Goal: Task Accomplishment & Management: Use online tool/utility

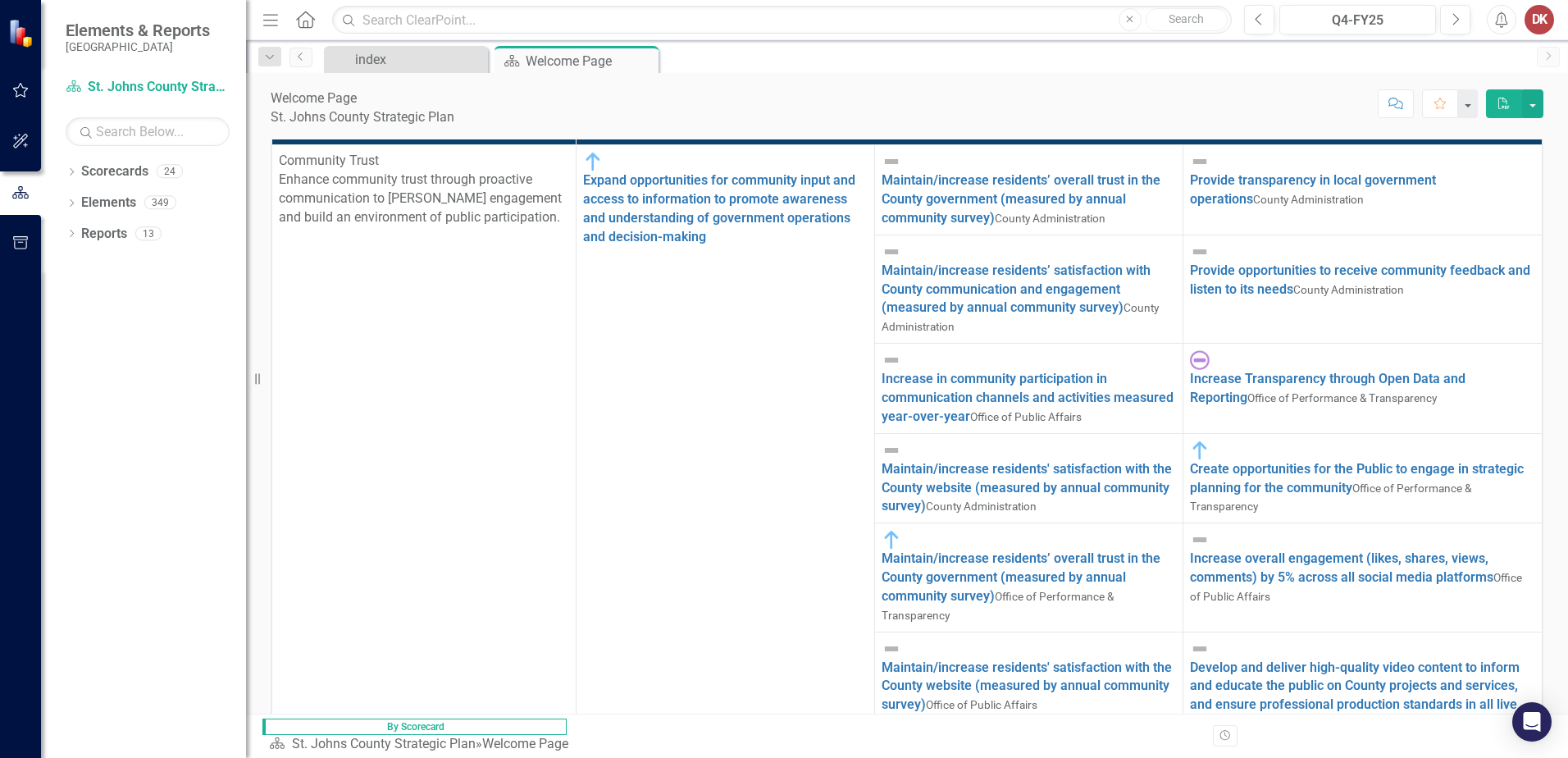
scroll to position [501, 0]
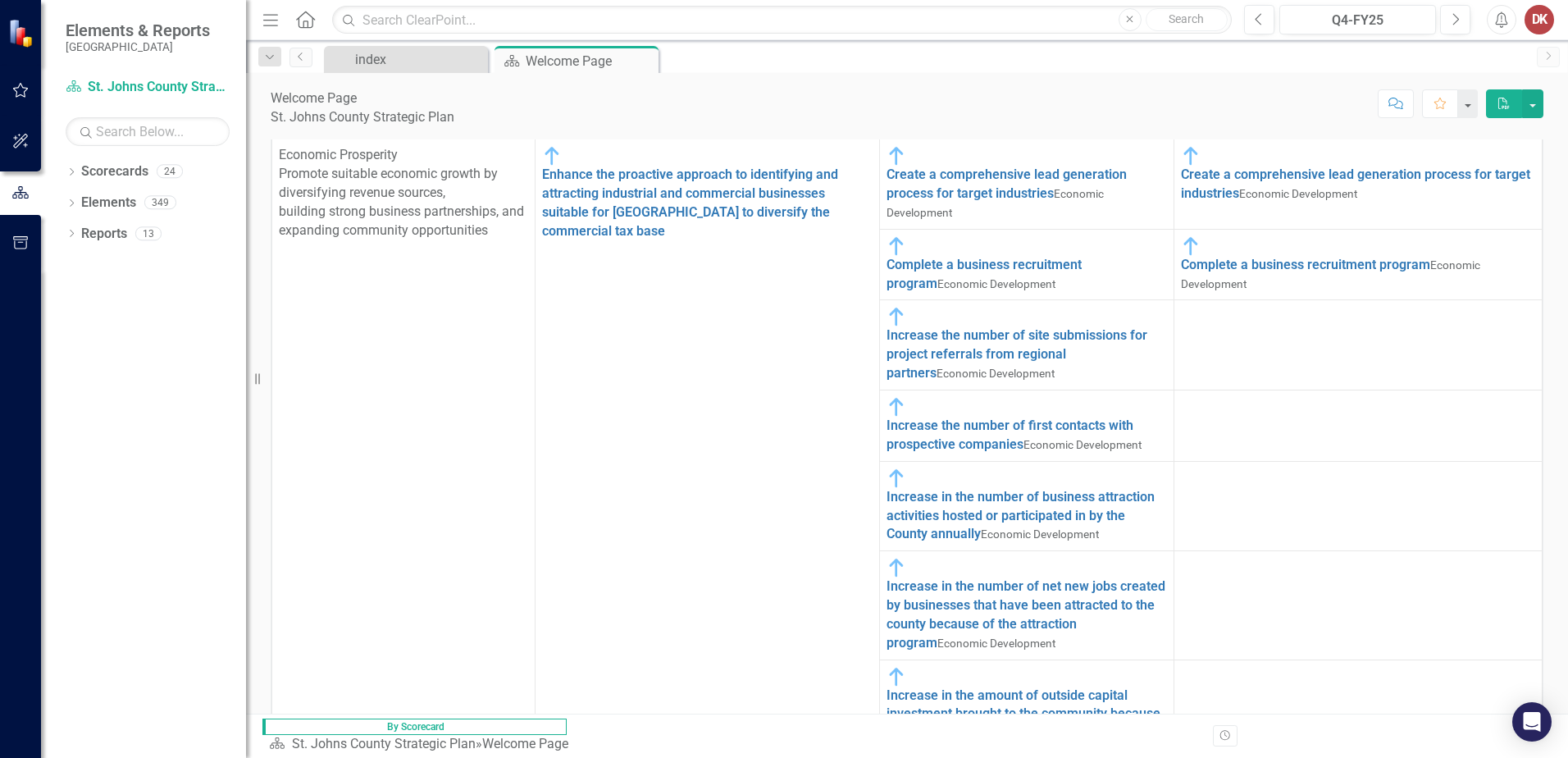
scroll to position [1380, 0]
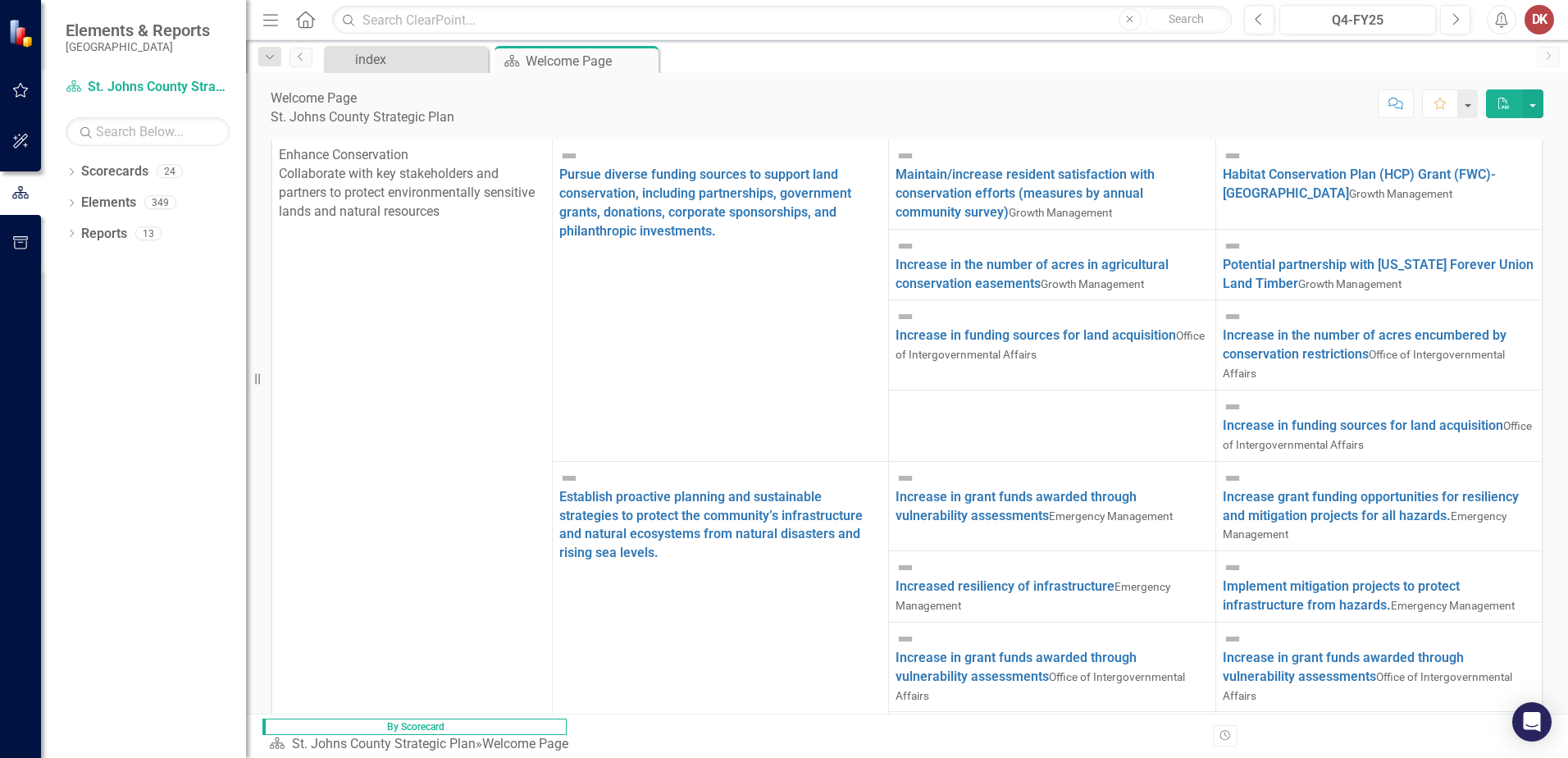
scroll to position [1148, 0]
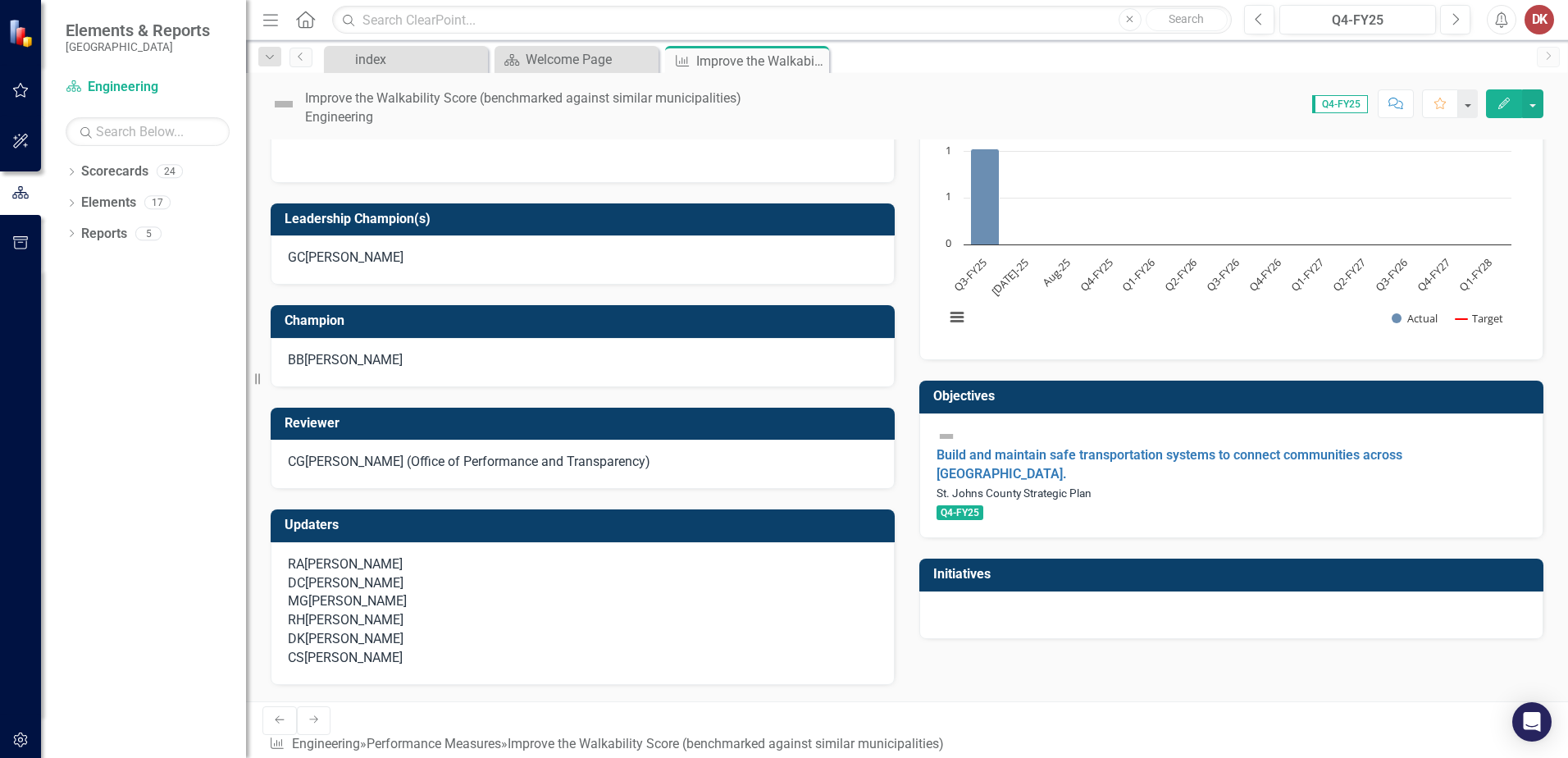
scroll to position [633, 0]
click at [1174, 447] on link "Build and maintain safe transportation systems to connect communities across [G…" at bounding box center [1170, 464] width 466 height 34
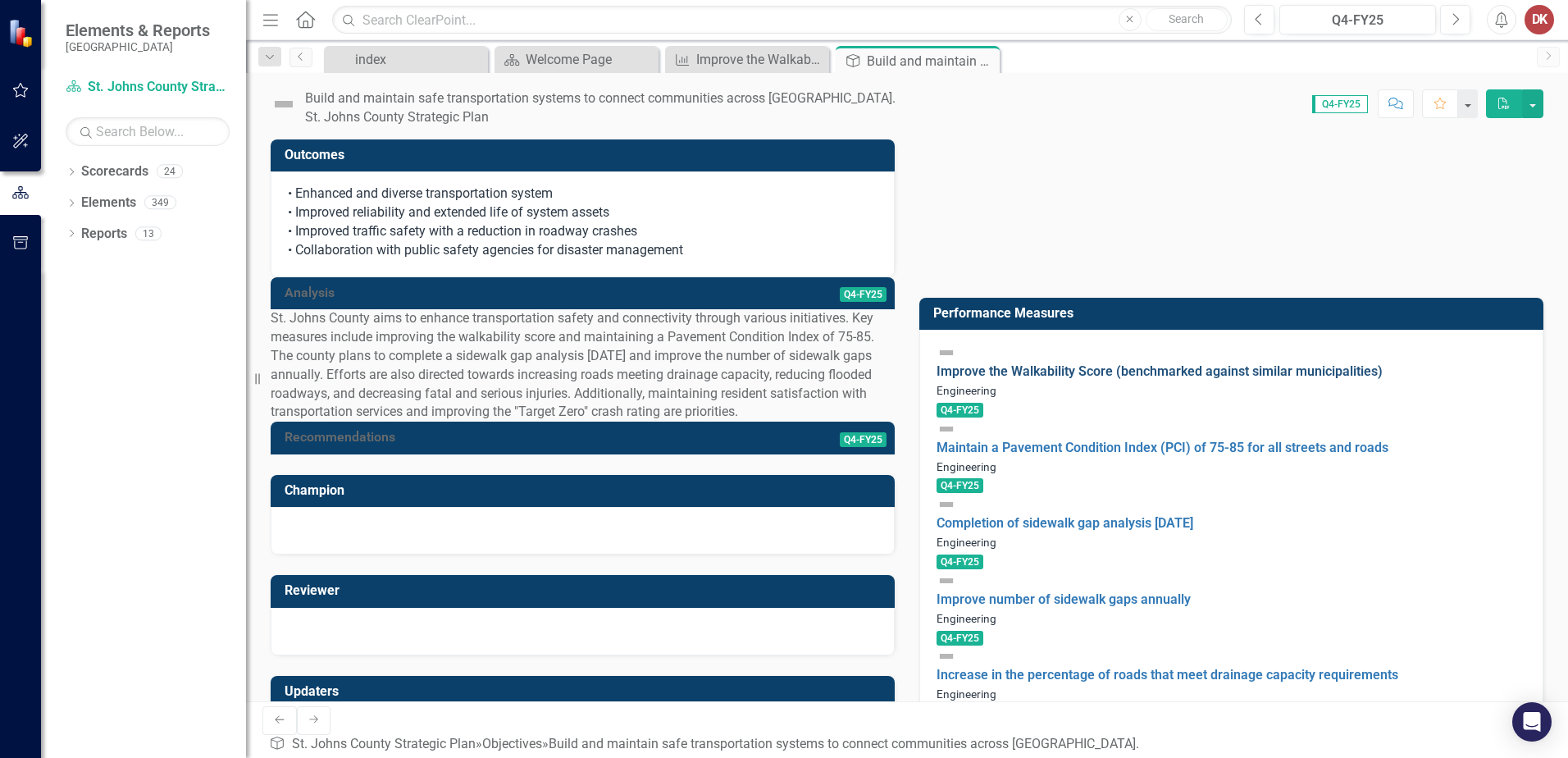
click at [1072, 363] on link "Improve the Walkability Score (benchmarked against similar municipalities)" at bounding box center [1160, 371] width 446 height 16
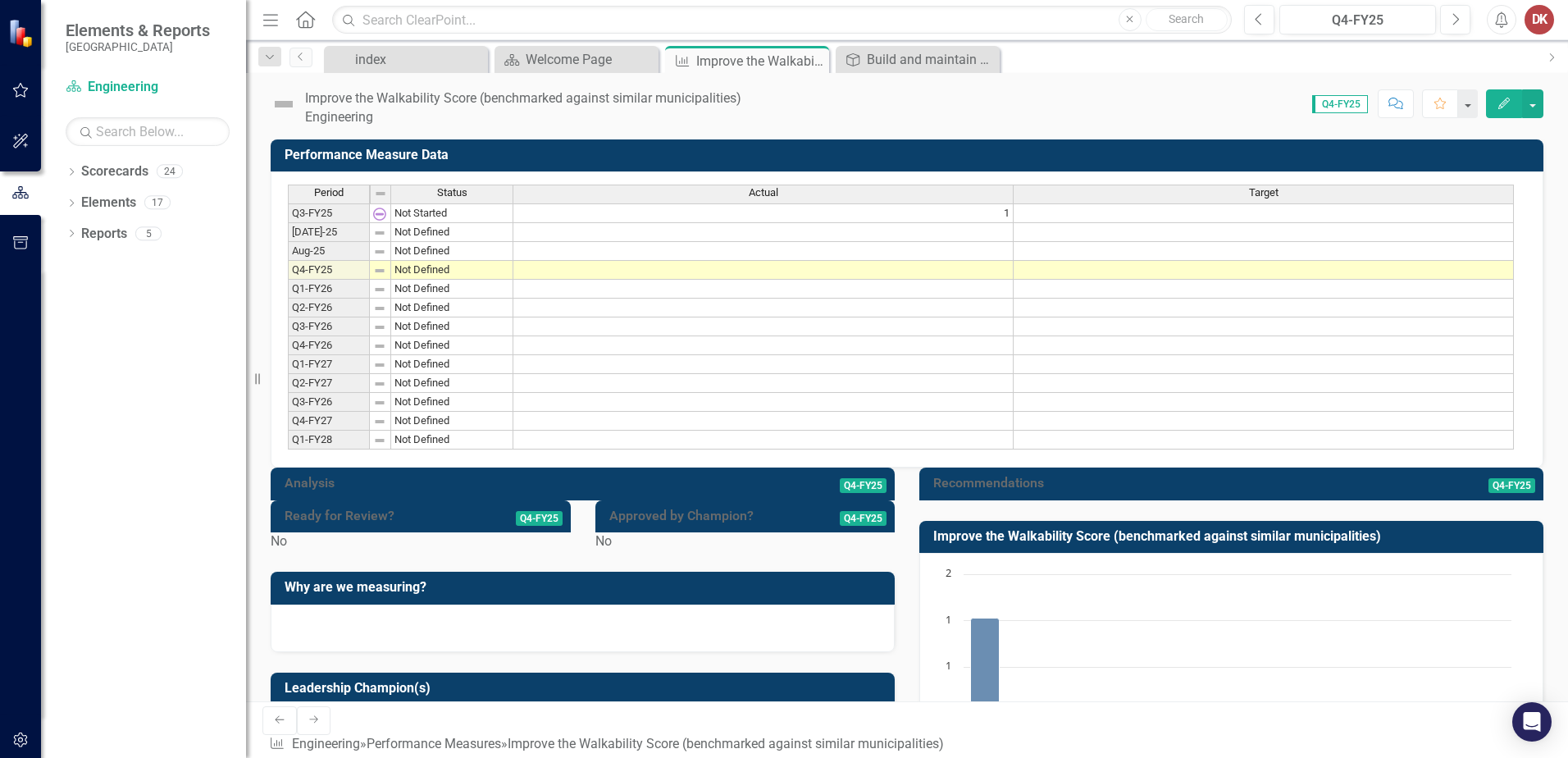
click at [475, 501] on div at bounding box center [583, 501] width 624 height 0
click at [451, 501] on div at bounding box center [583, 501] width 624 height 0
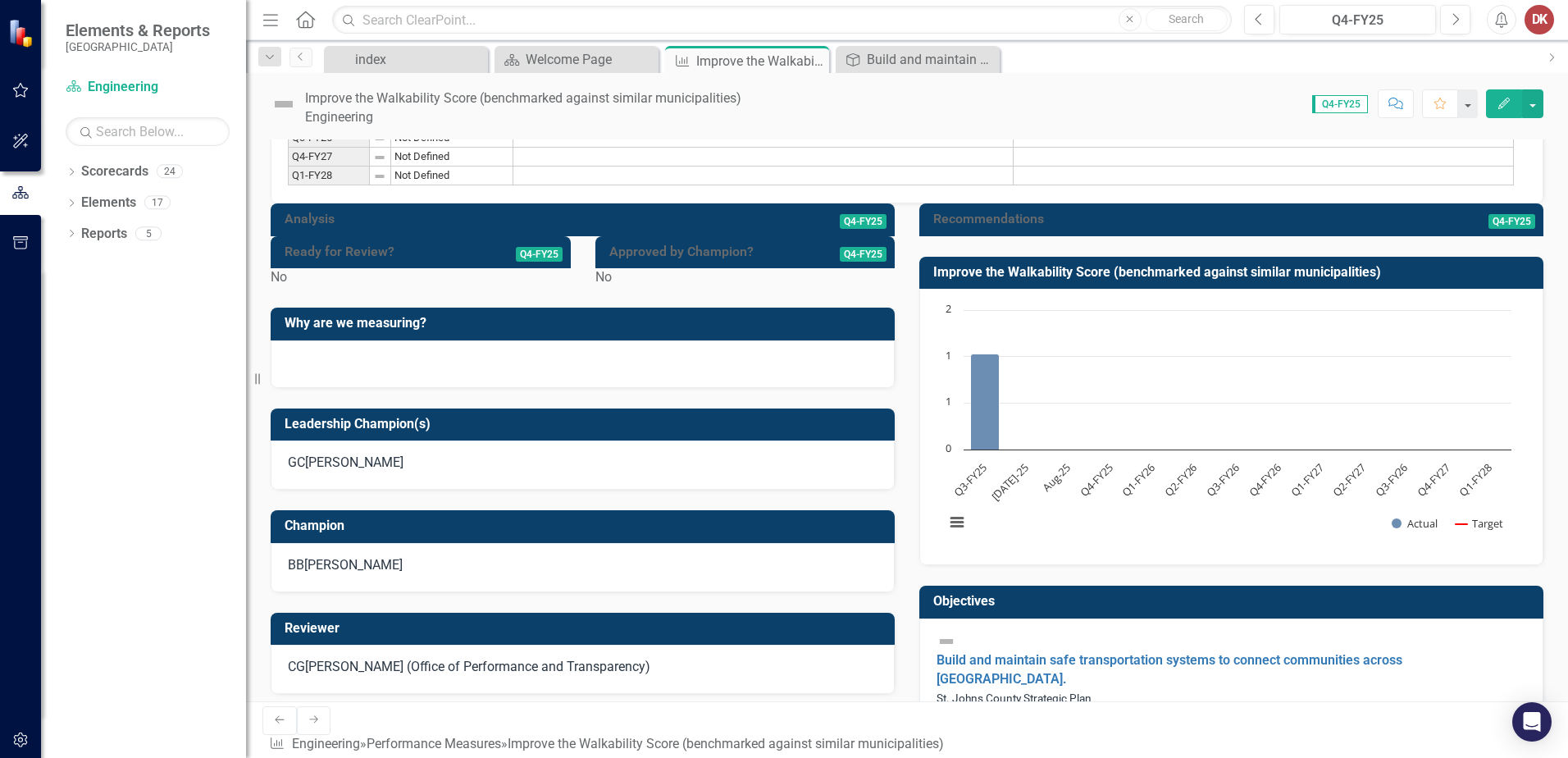
scroll to position [410, 0]
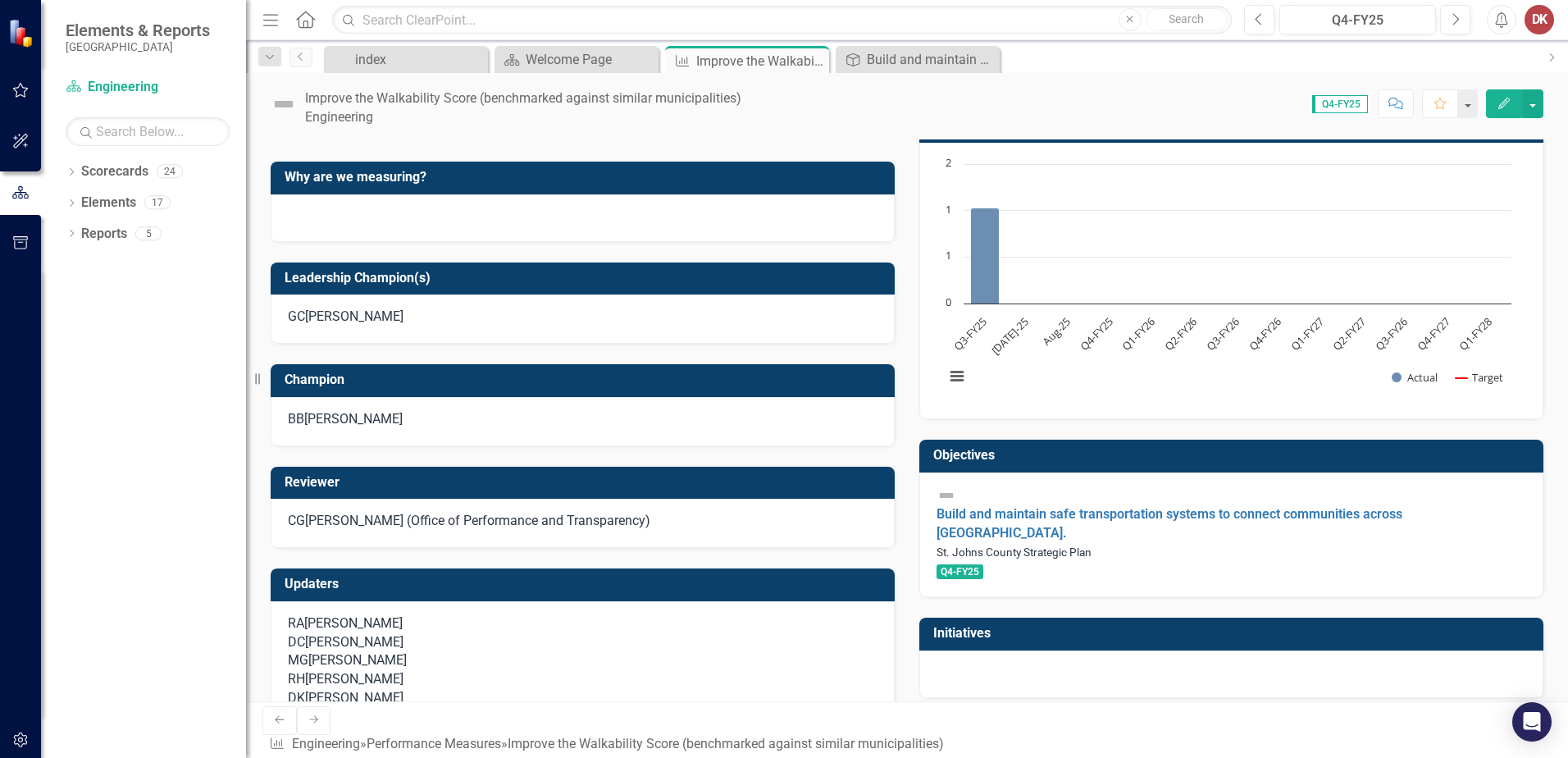
click at [567, 242] on div at bounding box center [583, 219] width 624 height 48
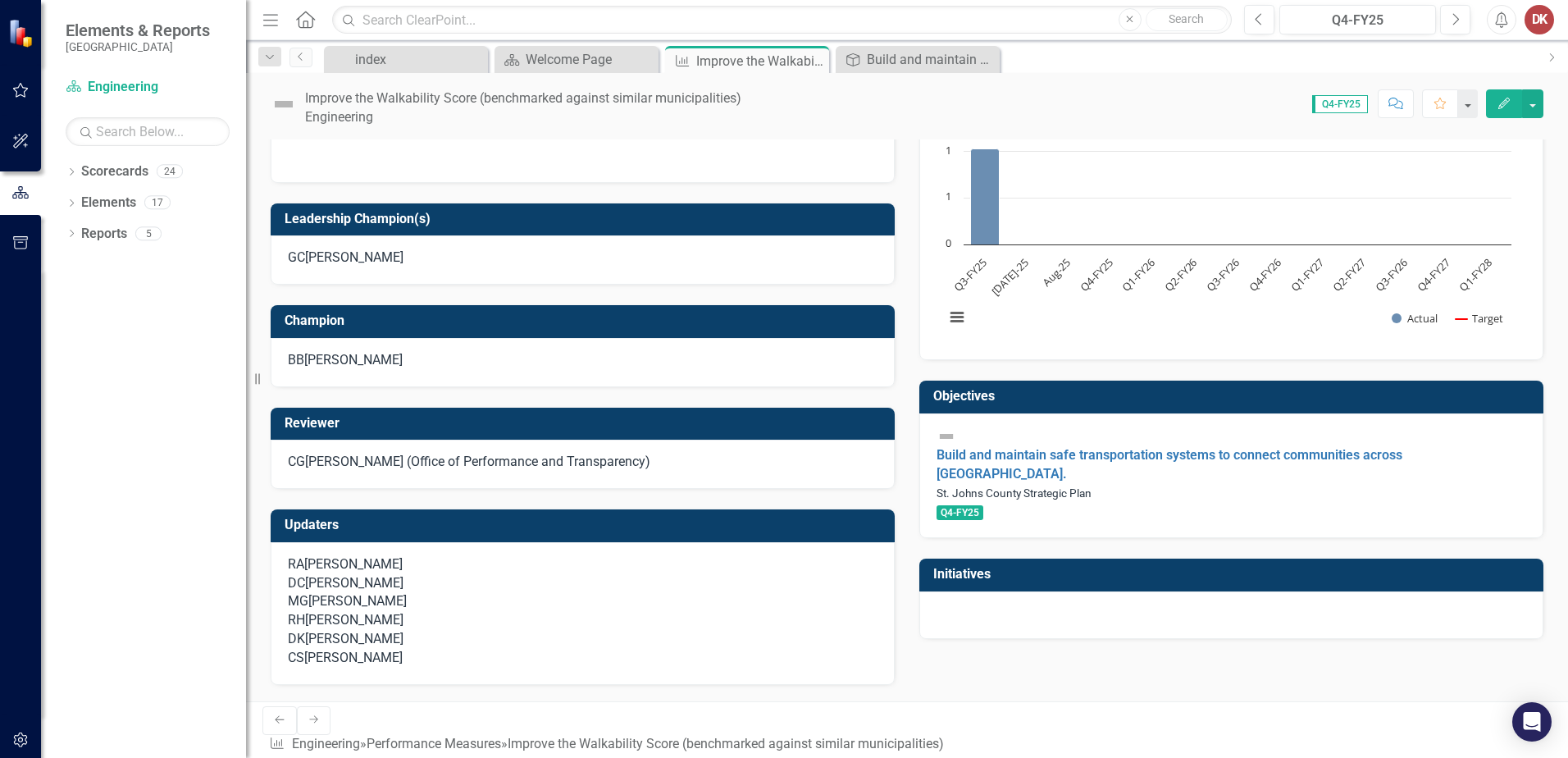
scroll to position [633, 0]
click at [962, 591] on div at bounding box center [1231, 615] width 624 height 48
click at [1128, 447] on link "Build and maintain safe transportation systems to connect communities across [G…" at bounding box center [1170, 464] width 466 height 34
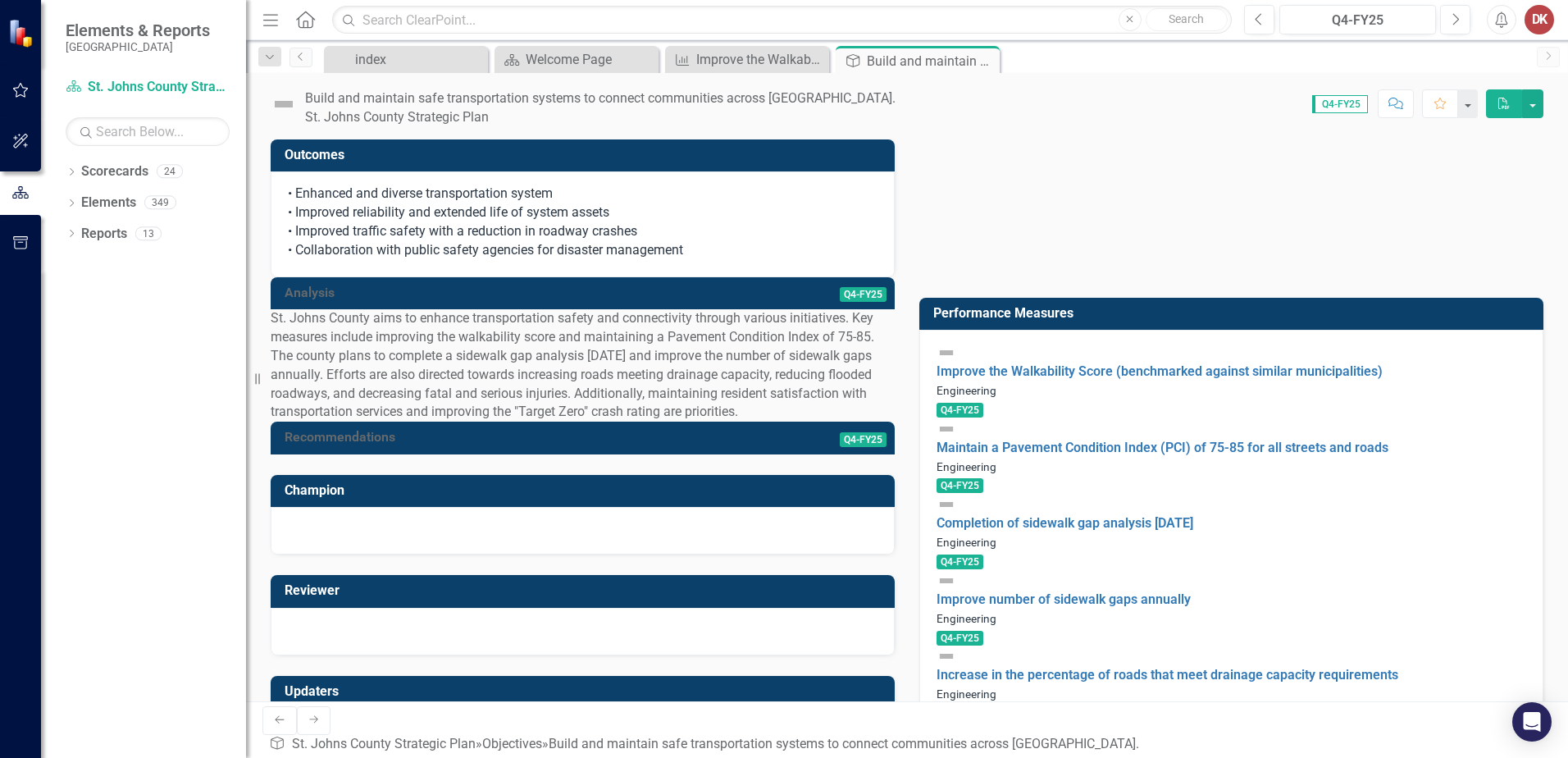
click at [984, 403] on span "Q4-FY25" at bounding box center [960, 410] width 47 height 15
click at [1066, 363] on link "Improve the Walkability Score (benchmarked against similar municipalities)" at bounding box center [1160, 371] width 446 height 16
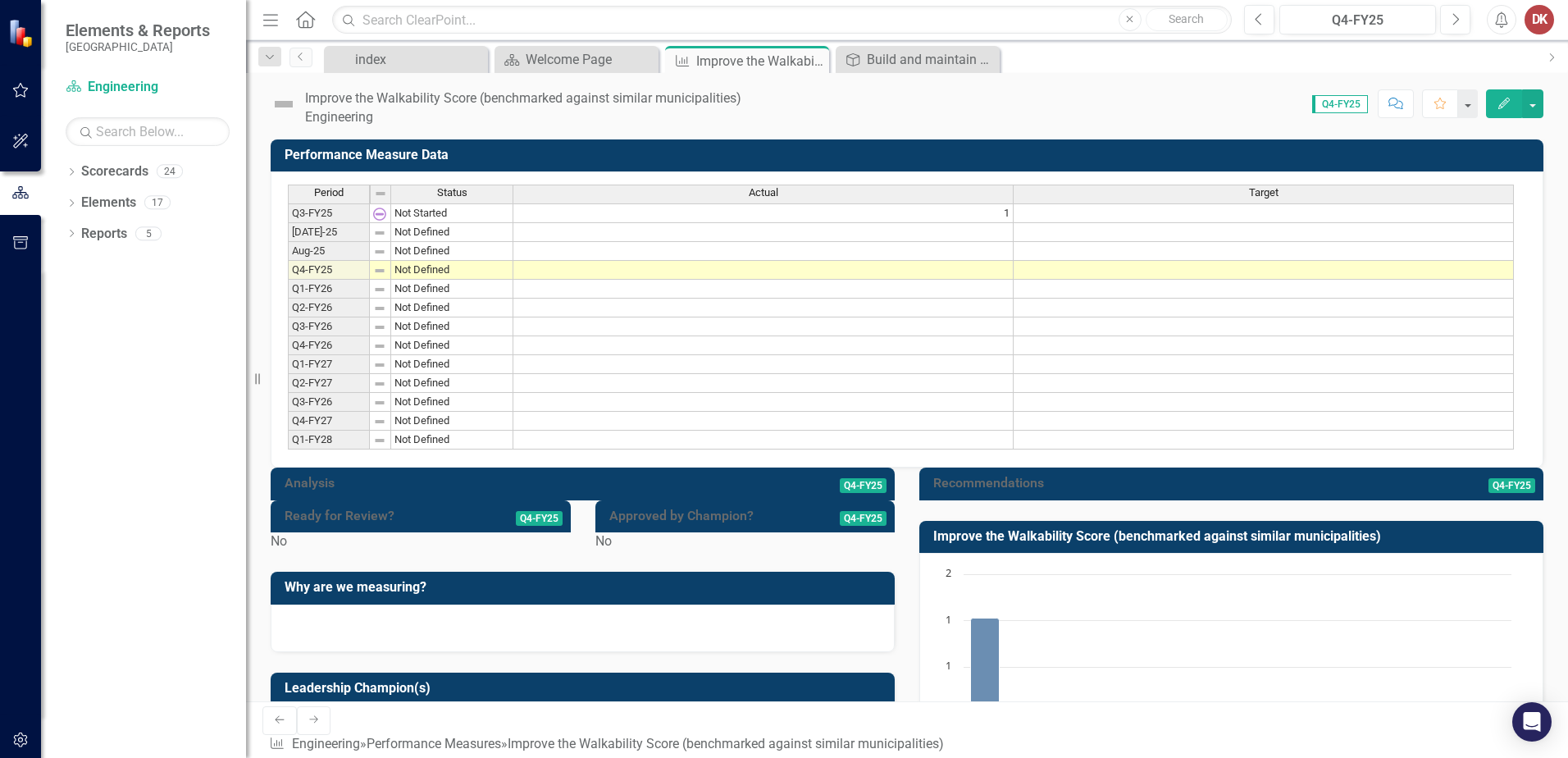
click at [862, 493] on span "Q4-FY25" at bounding box center [863, 486] width 47 height 15
click at [536, 209] on td "1" at bounding box center [764, 213] width 501 height 19
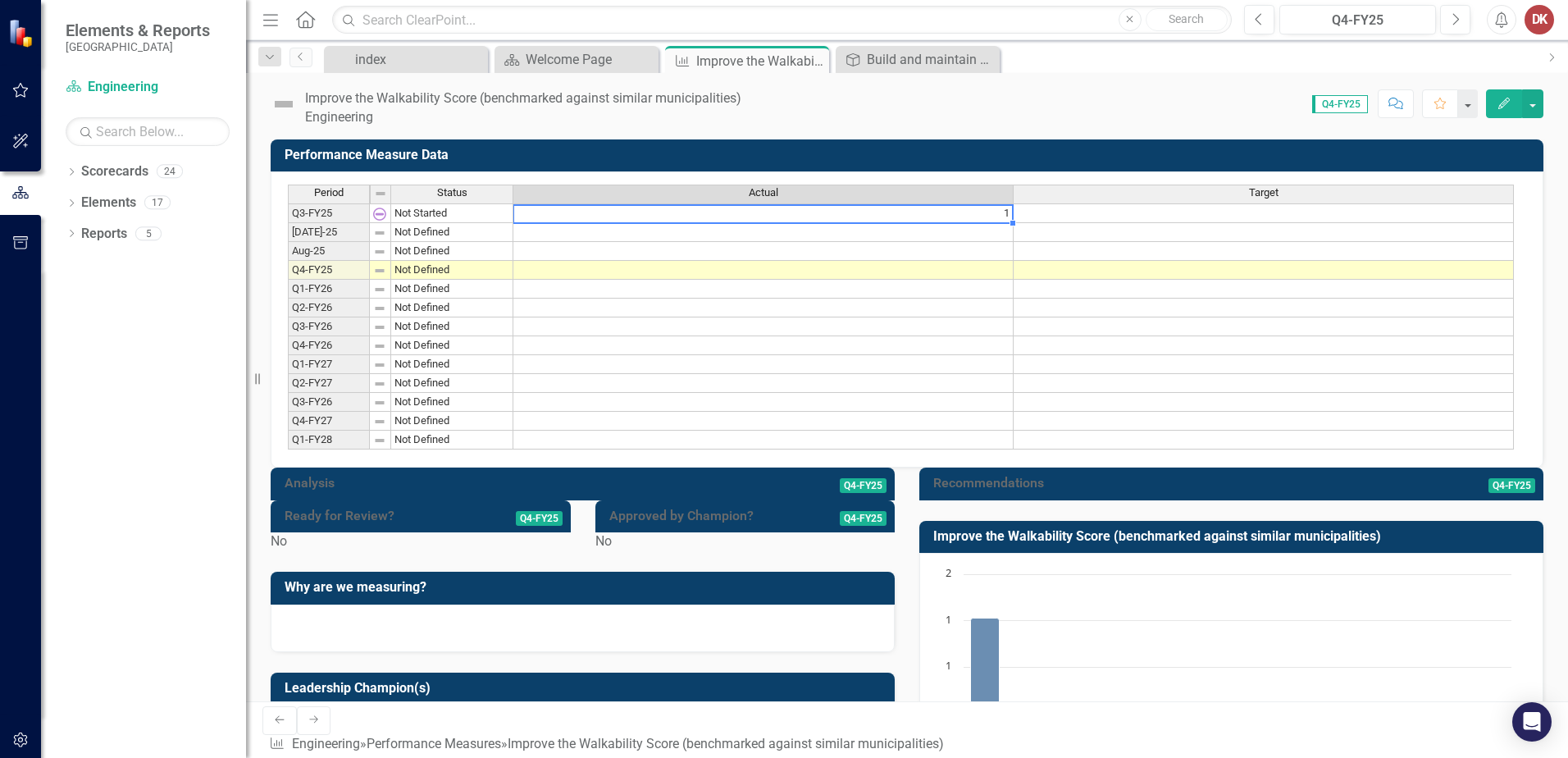
click at [539, 268] on td at bounding box center [764, 270] width 501 height 19
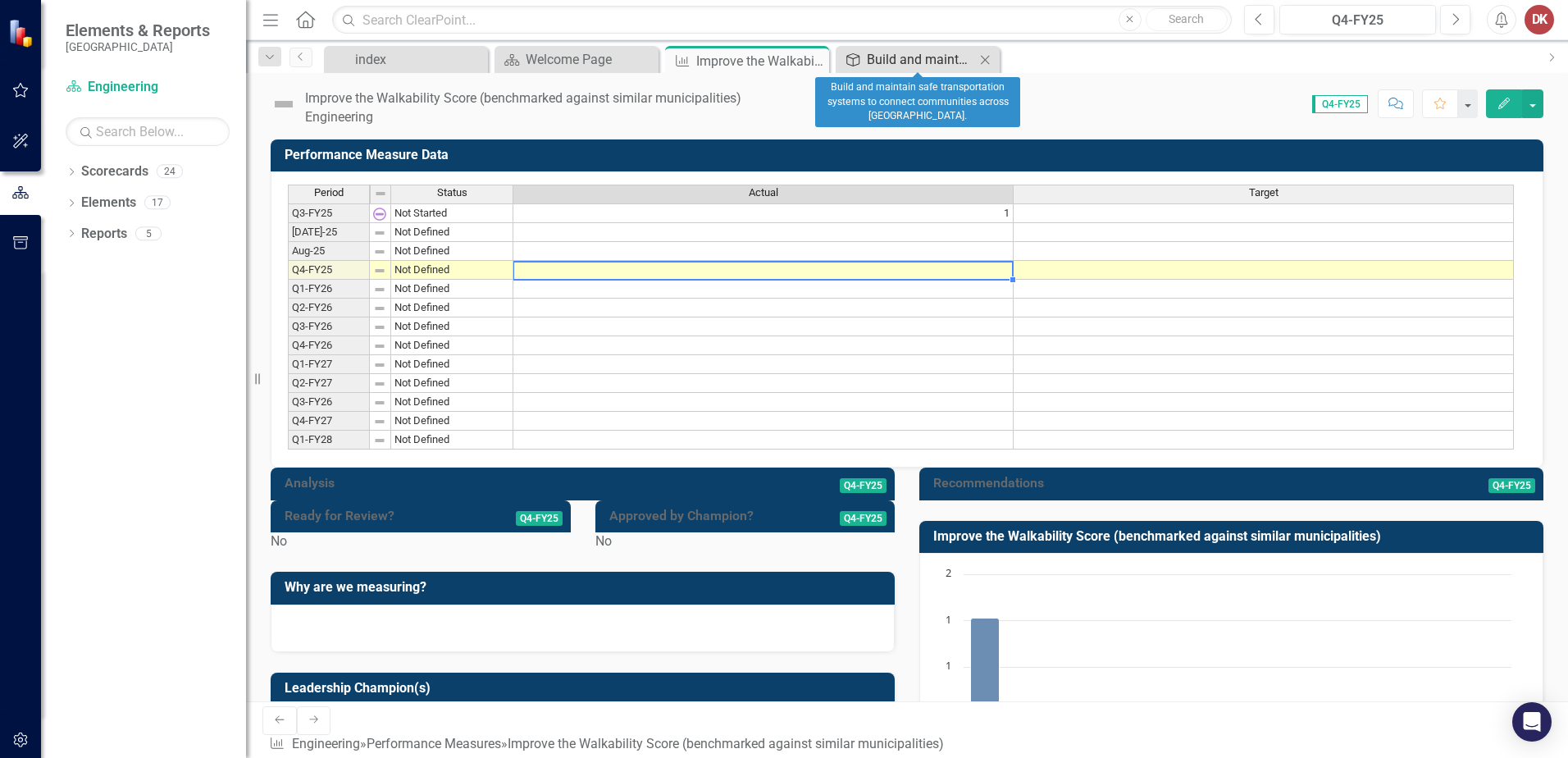
click at [918, 53] on div "Build and maintain safe transportation systems to connect communities across [G…" at bounding box center [921, 59] width 108 height 20
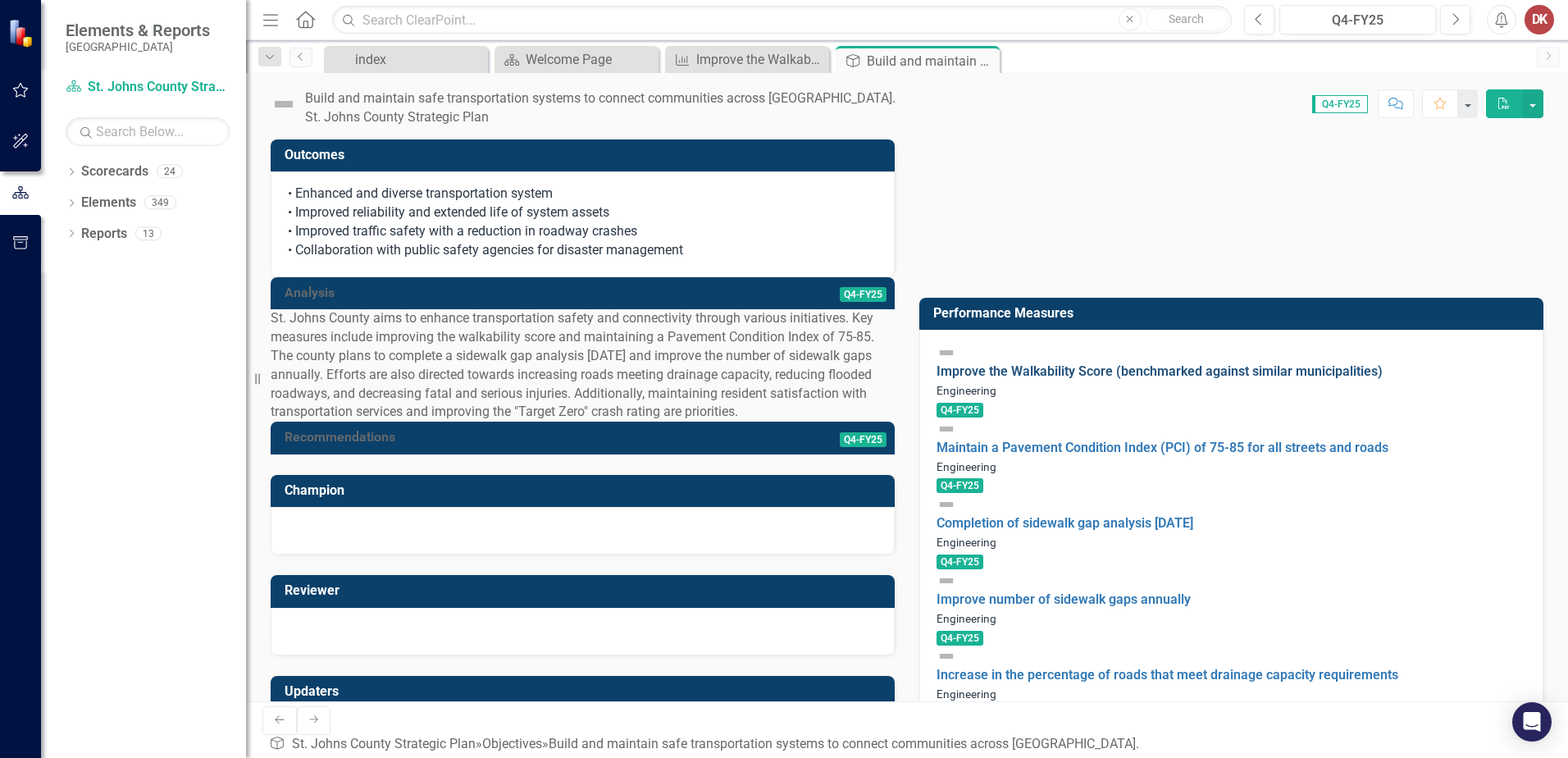
click at [1069, 363] on link "Improve the Walkability Score (benchmarked against similar municipalities)" at bounding box center [1160, 371] width 446 height 16
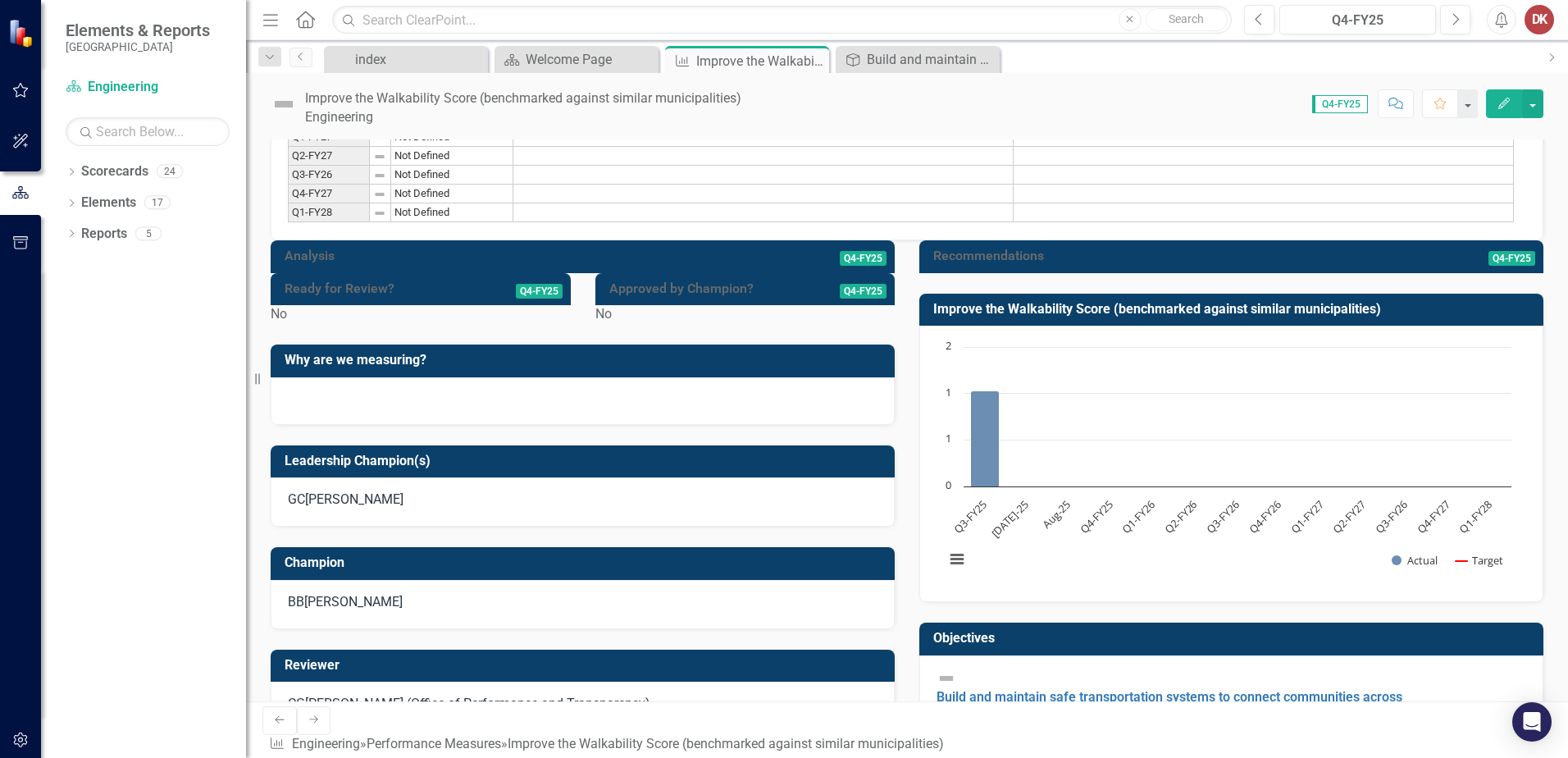
scroll to position [328, 0]
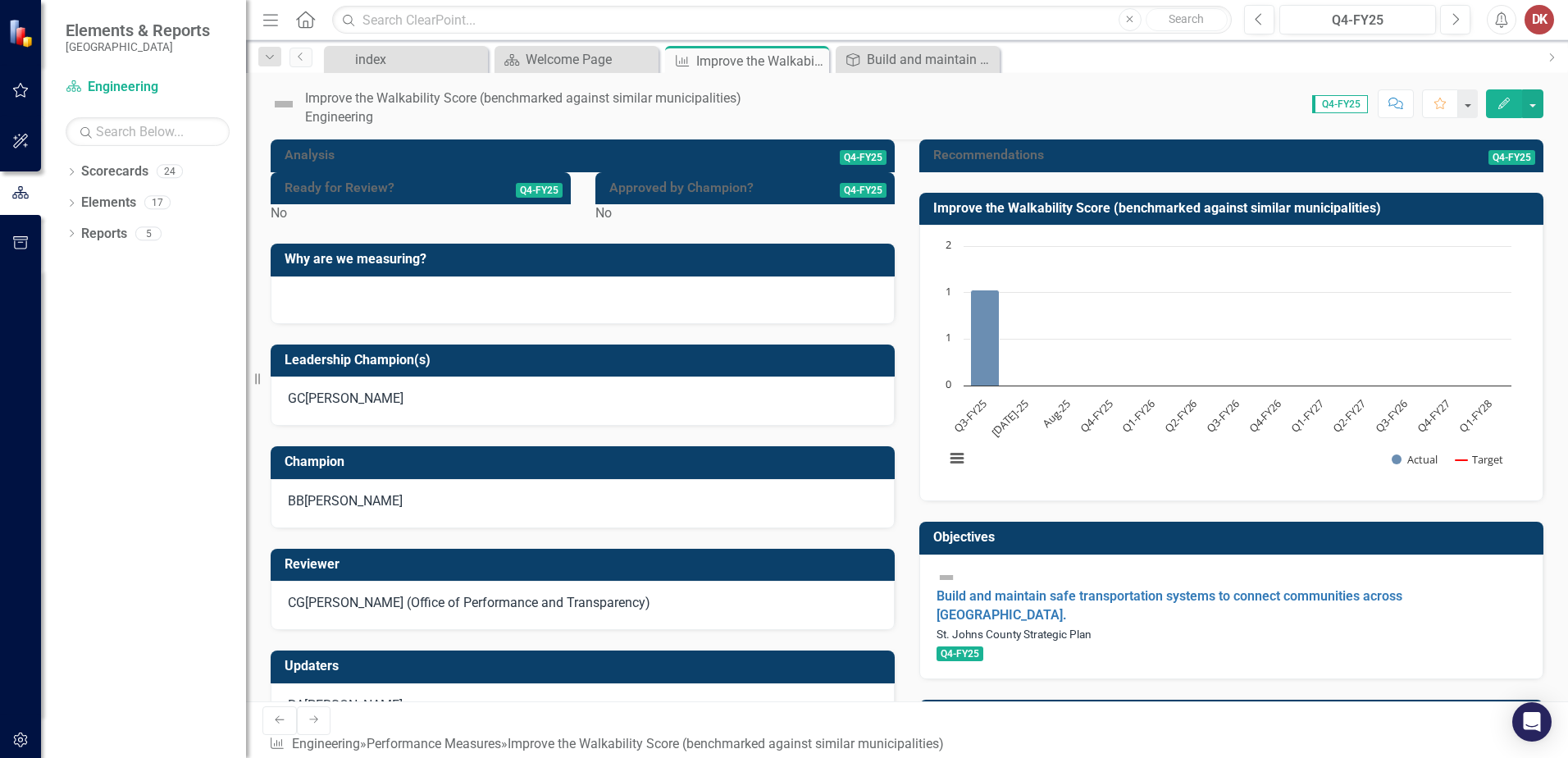
click at [1067, 327] on rect "Interactive chart" at bounding box center [1229, 360] width 583 height 246
click at [986, 172] on div at bounding box center [1231, 172] width 624 height 0
click at [821, 223] on div "No" at bounding box center [746, 213] width 301 height 19
click at [583, 324] on div at bounding box center [583, 301] width 624 height 48
click at [579, 408] on div "GC [PERSON_NAME]" at bounding box center [583, 398] width 590 height 19
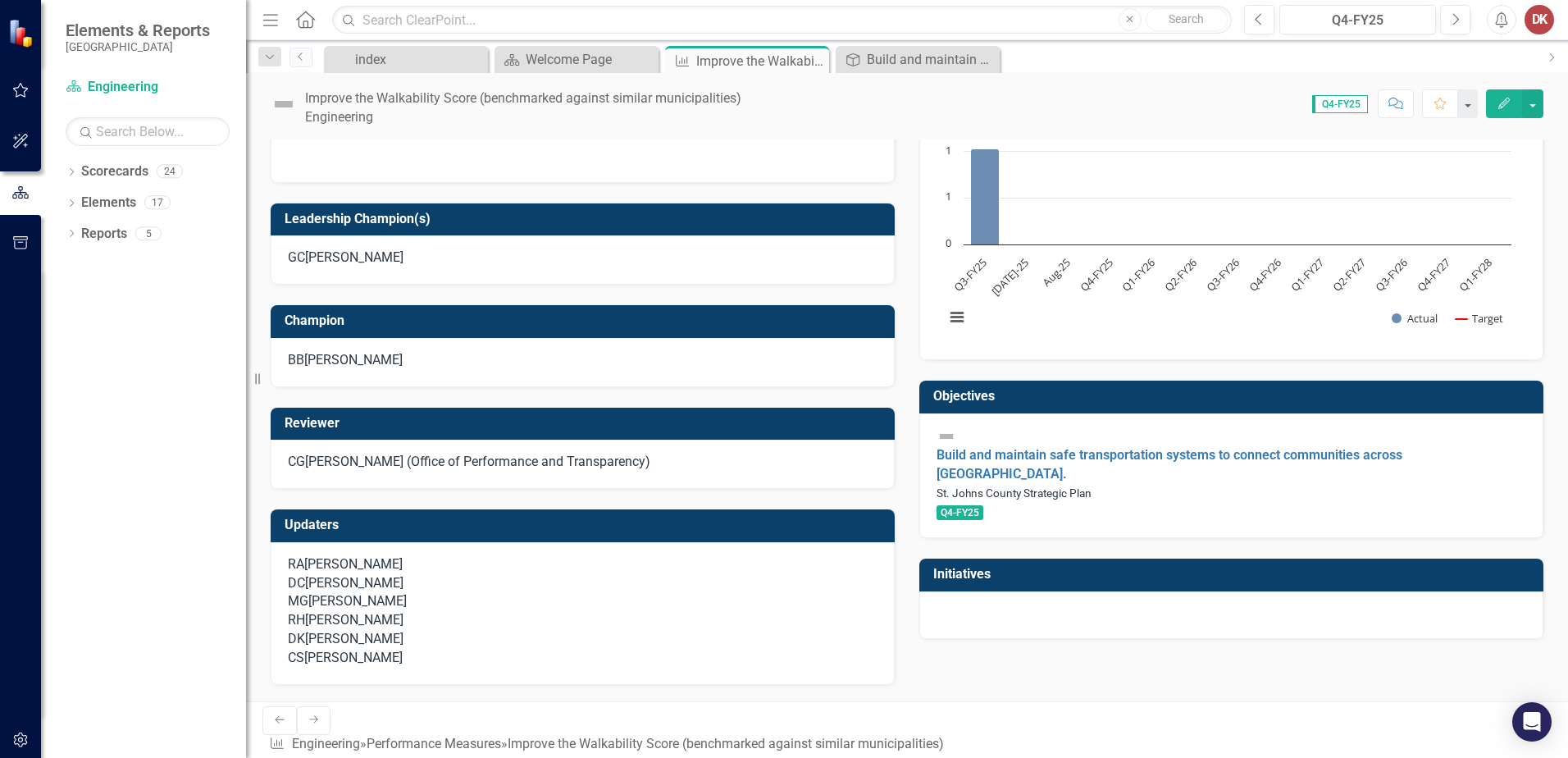
scroll to position [633, 0]
click at [711, 453] on div "CG [PERSON_NAME] (Office of Performance and Transparency)" at bounding box center [583, 462] width 590 height 19
click at [992, 487] on small "St. Johns County Strategic Plan" at bounding box center [1014, 493] width 155 height 13
click at [997, 591] on div at bounding box center [1231, 615] width 624 height 48
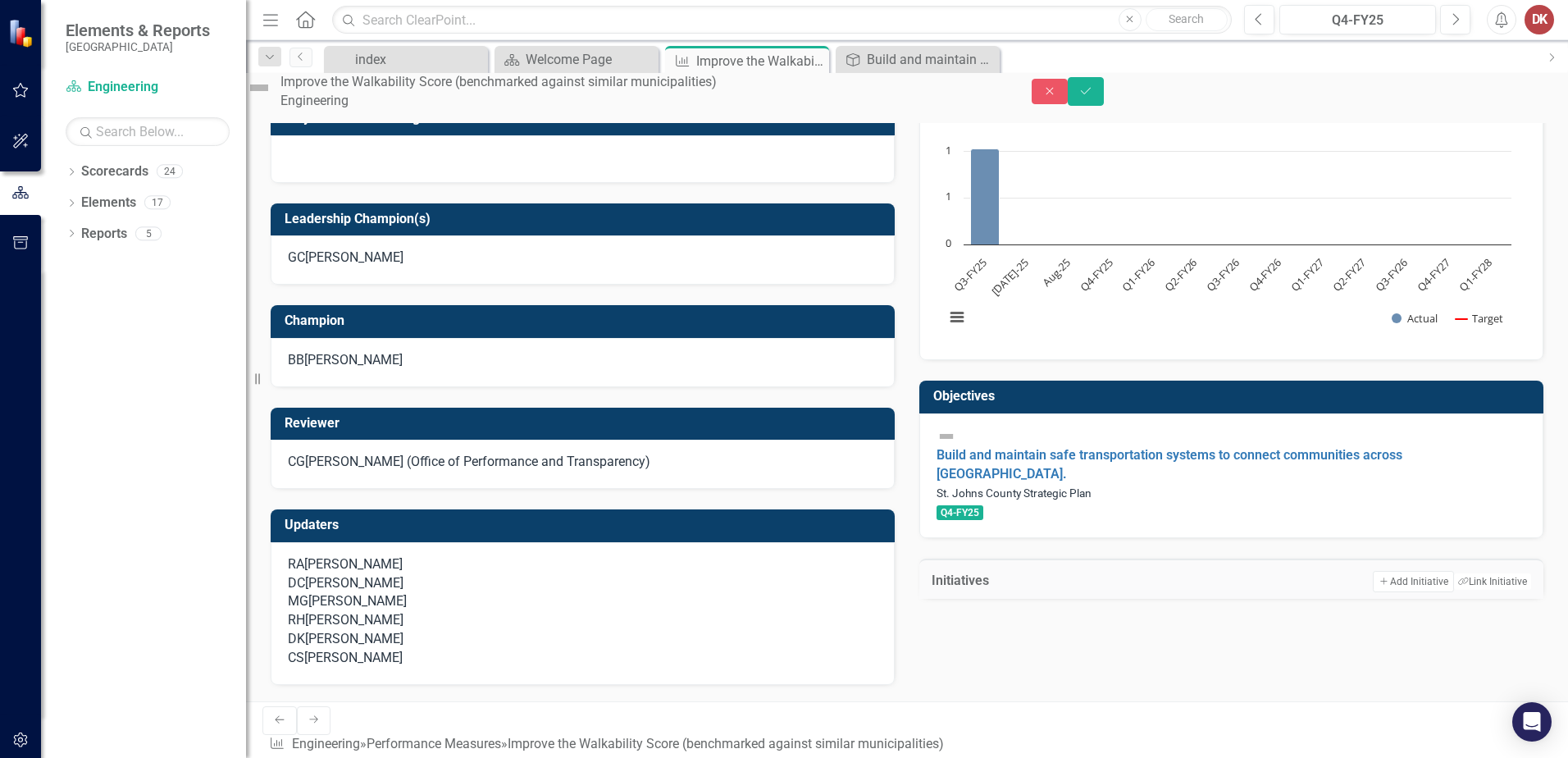
click at [966, 559] on div "Initiatives Add Add Initiative Link Tag Link Initiative" at bounding box center [1231, 579] width 624 height 41
click at [1386, 571] on button "Add Add Initiative" at bounding box center [1413, 582] width 80 height 21
